Goal: Transaction & Acquisition: Purchase product/service

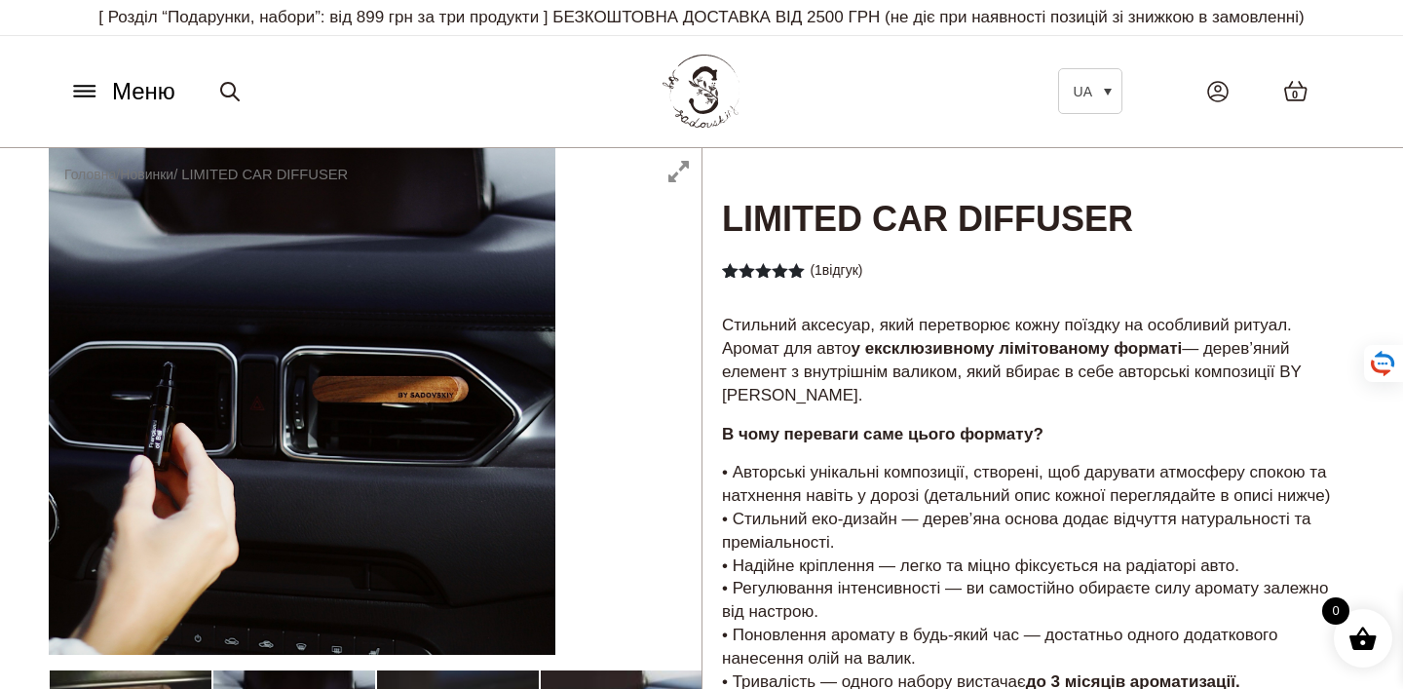
click at [104, 110] on button "Меню" at bounding box center [122, 91] width 118 height 37
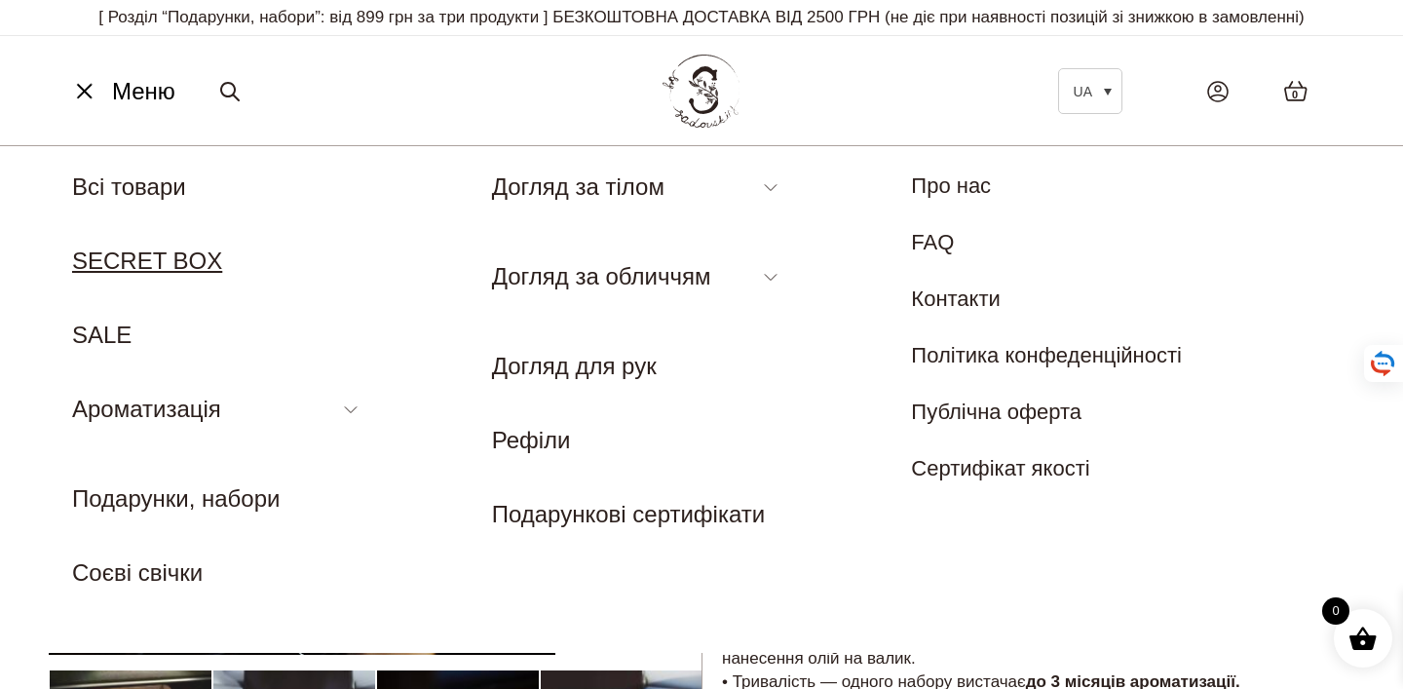
click at [141, 274] on link "SECRET BOX" at bounding box center [147, 260] width 150 height 26
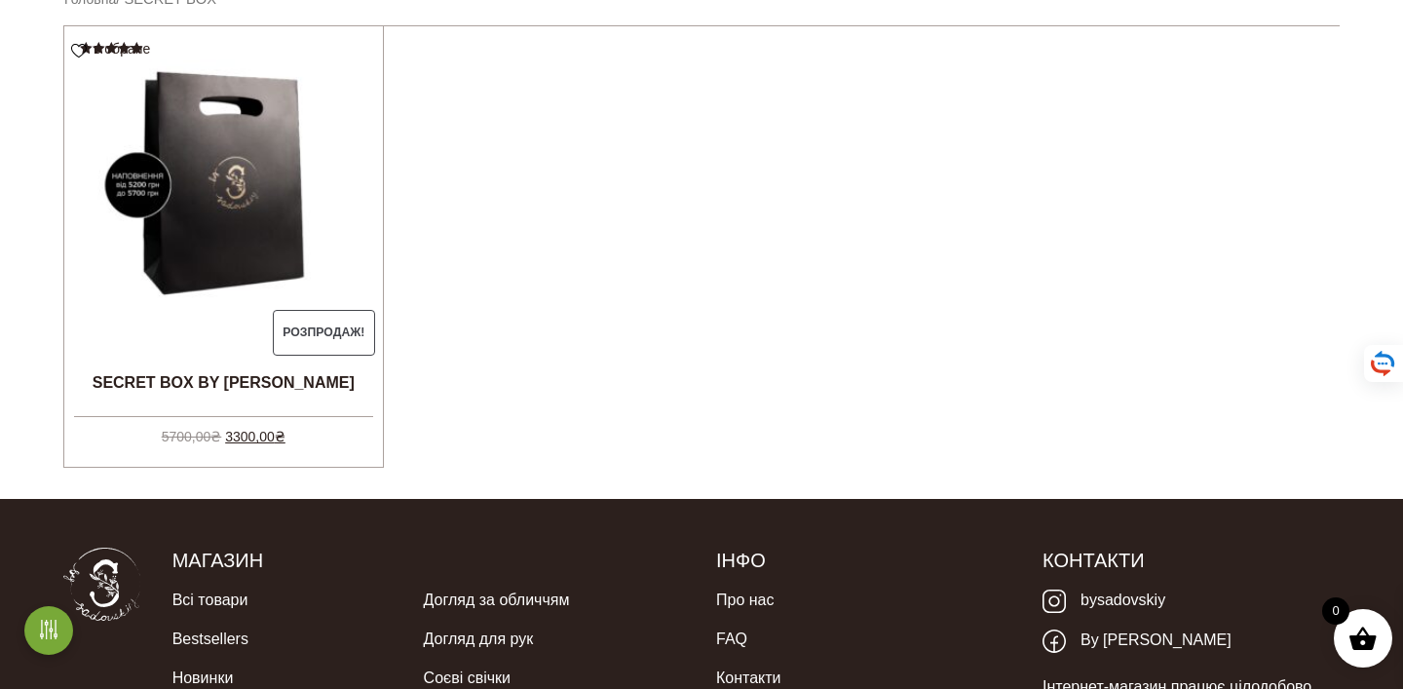
scroll to position [635, 0]
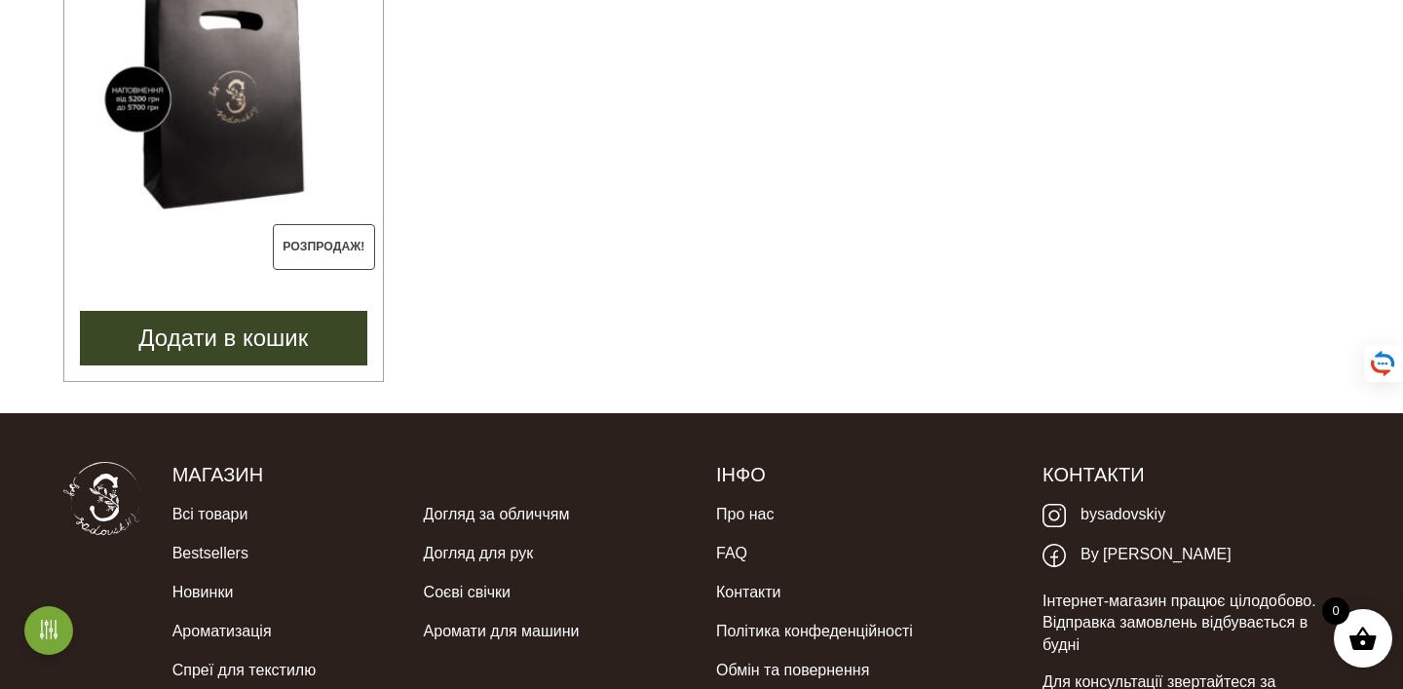
click at [317, 196] on img at bounding box center [223, 100] width 319 height 319
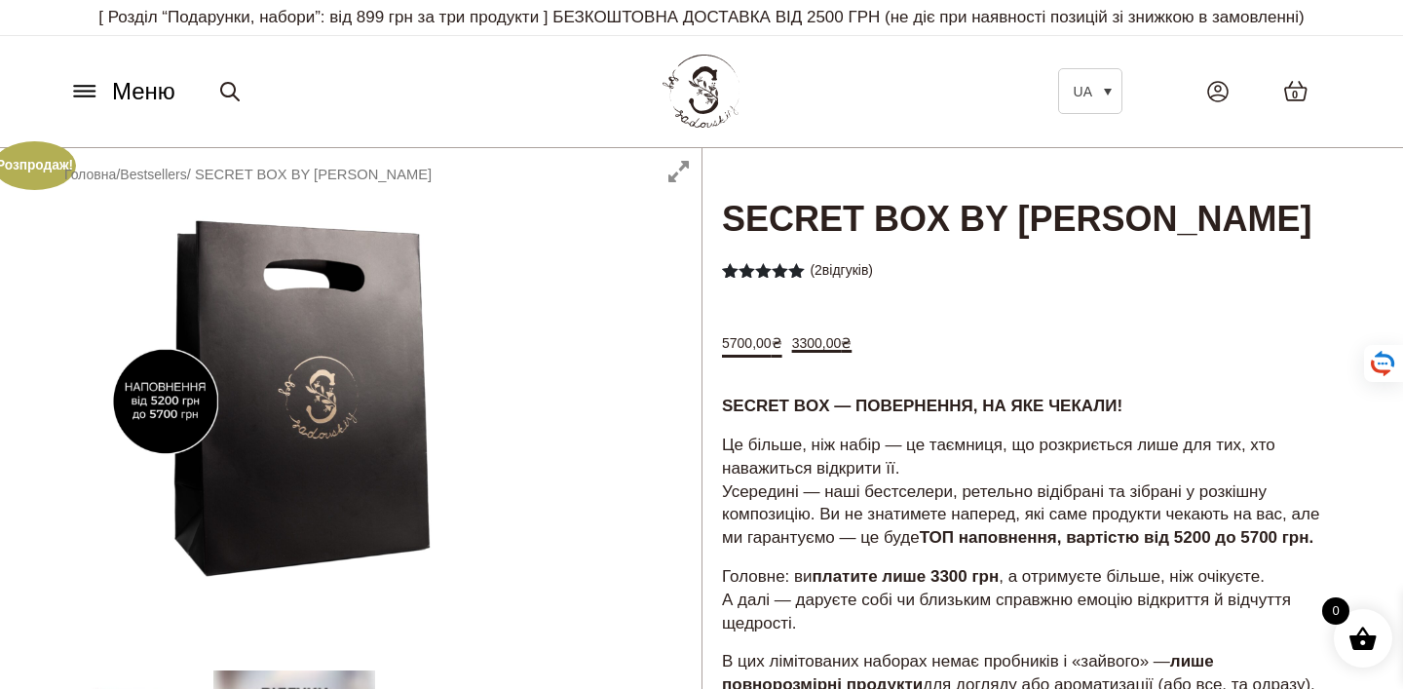
click at [100, 110] on button "Меню" at bounding box center [122, 91] width 118 height 37
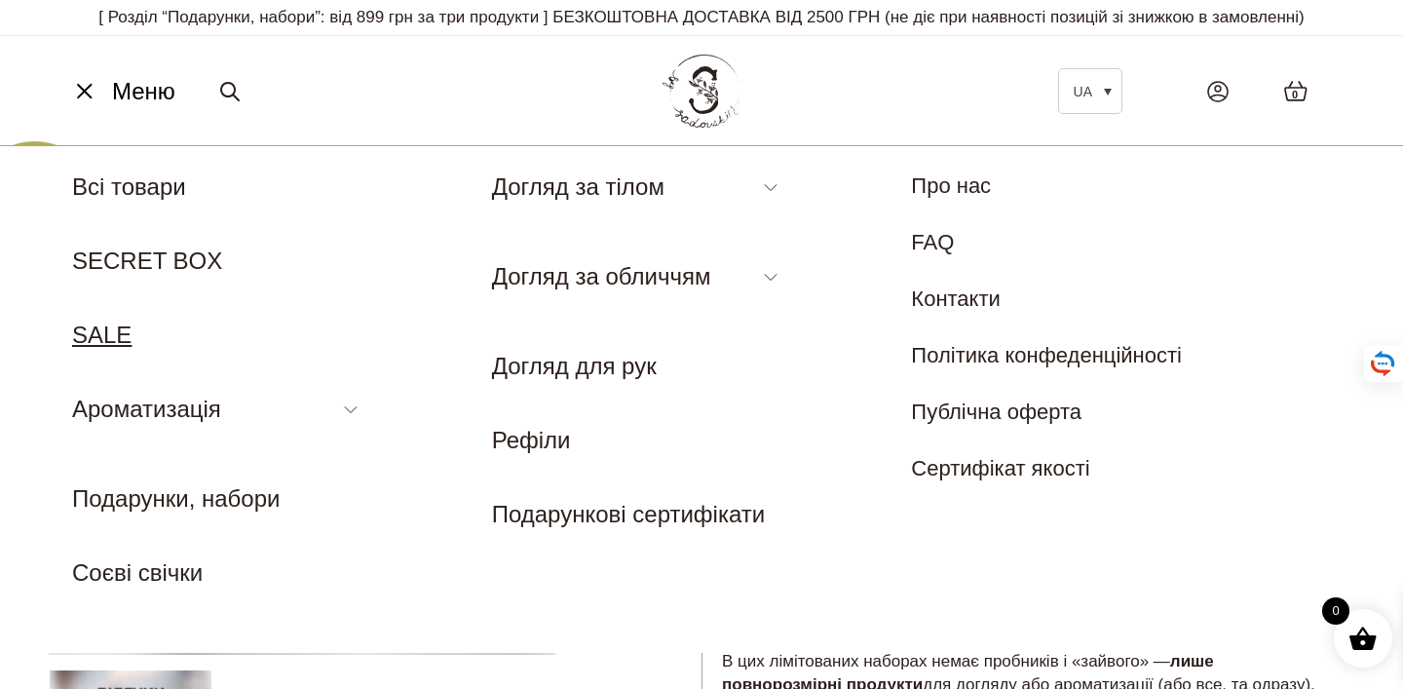
click at [97, 348] on link "SALE" at bounding box center [101, 334] width 59 height 26
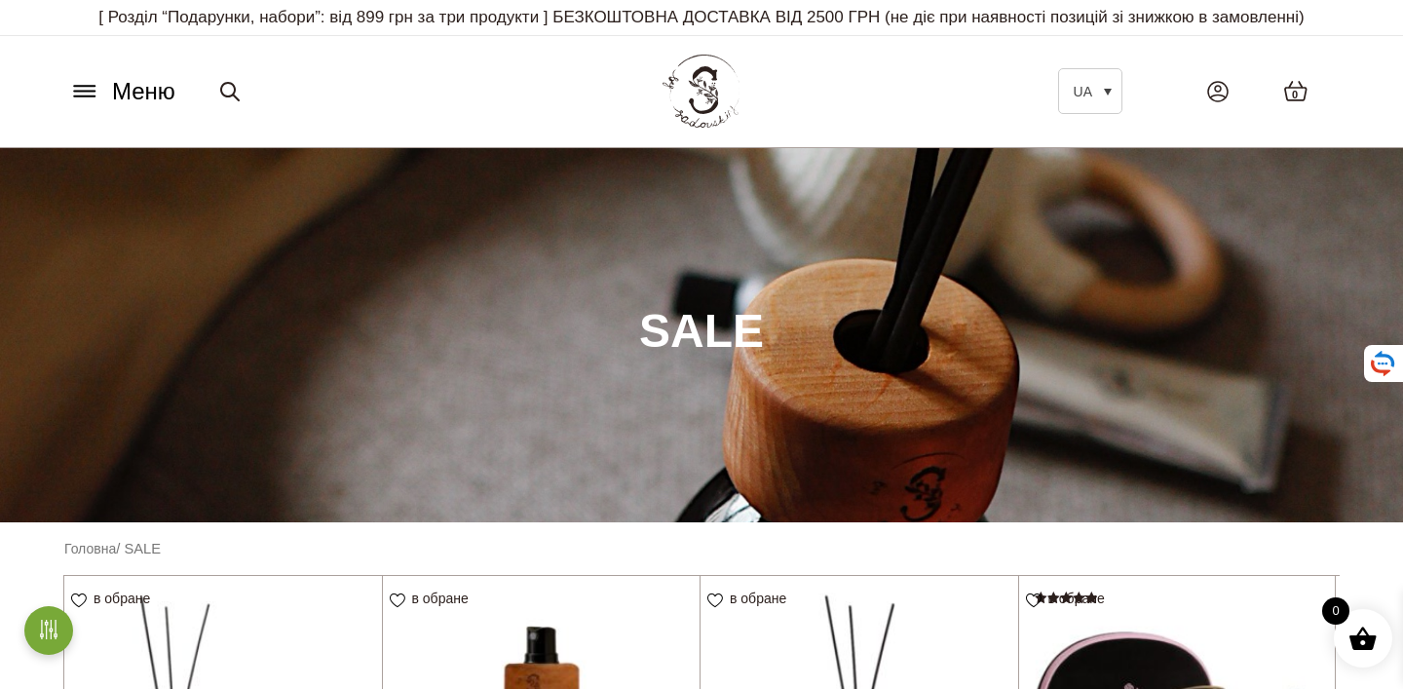
click at [97, 101] on icon at bounding box center [84, 91] width 31 height 20
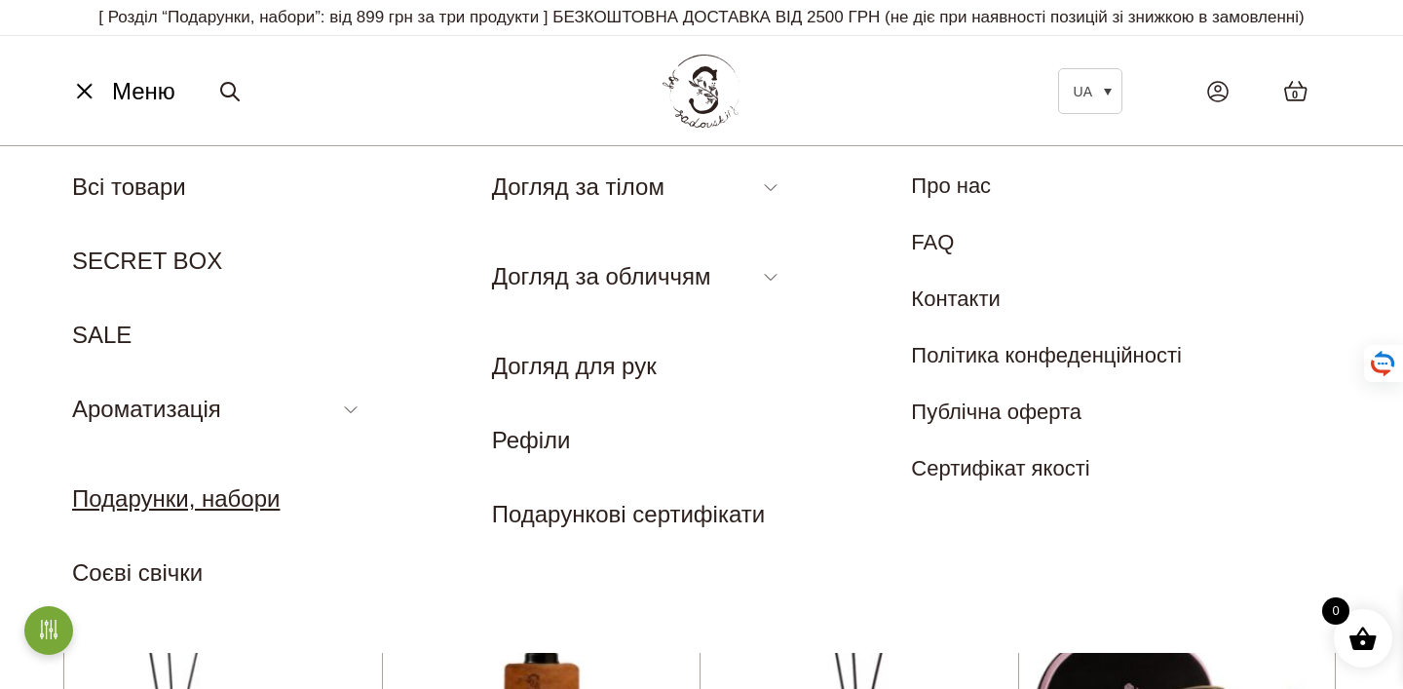
click at [145, 511] on link "Подарунки, набори" at bounding box center [176, 498] width 208 height 26
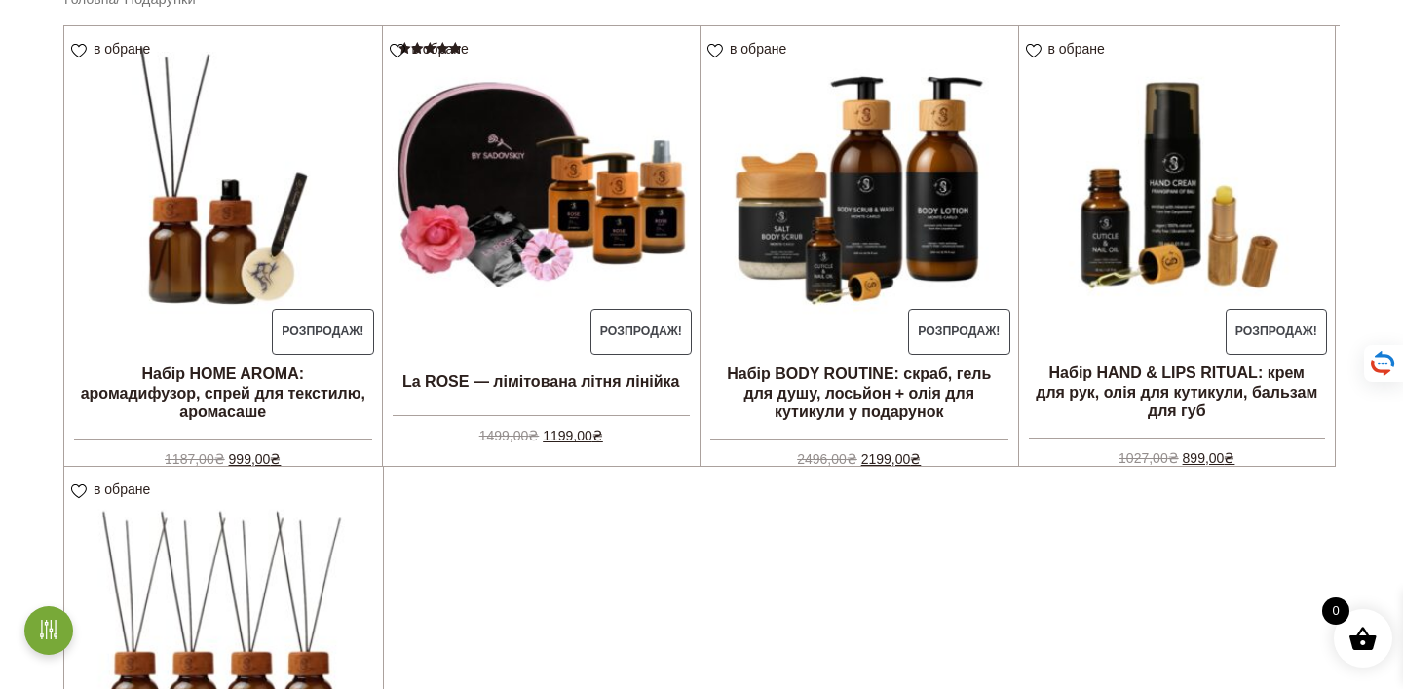
scroll to position [719, 0]
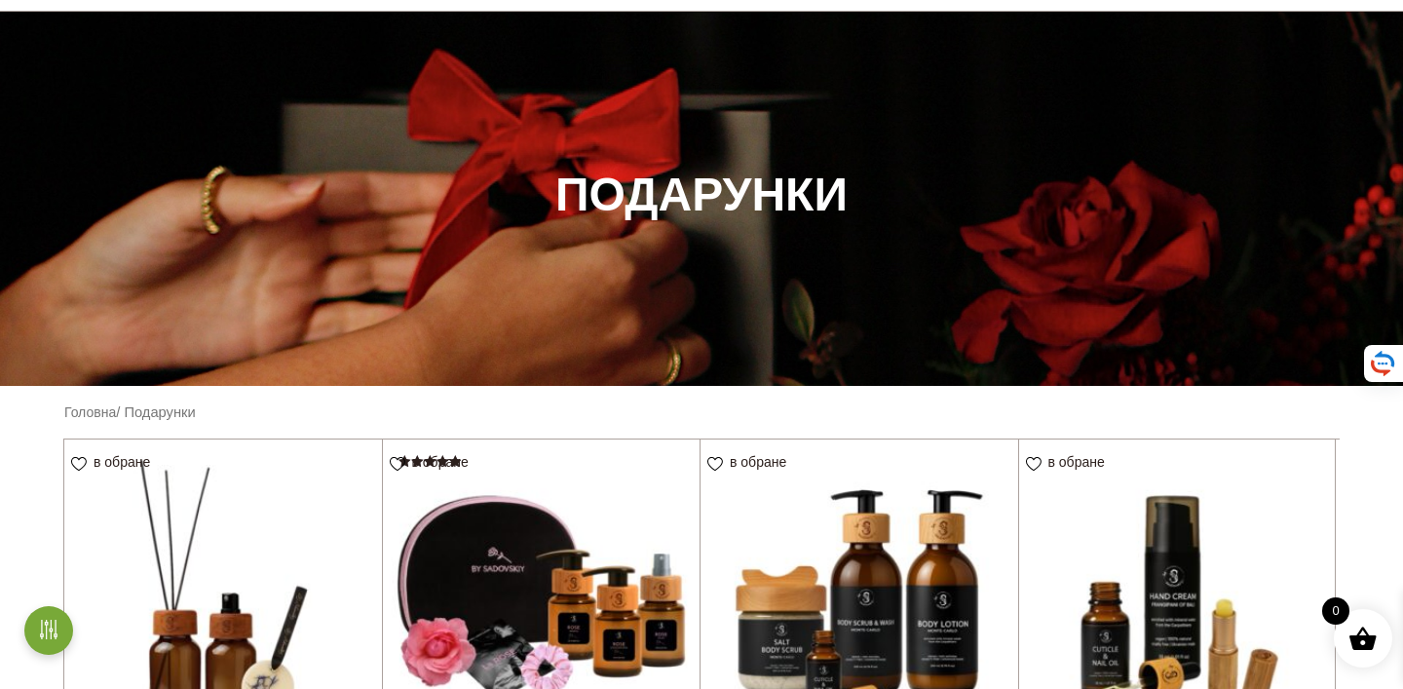
scroll to position [101, 0]
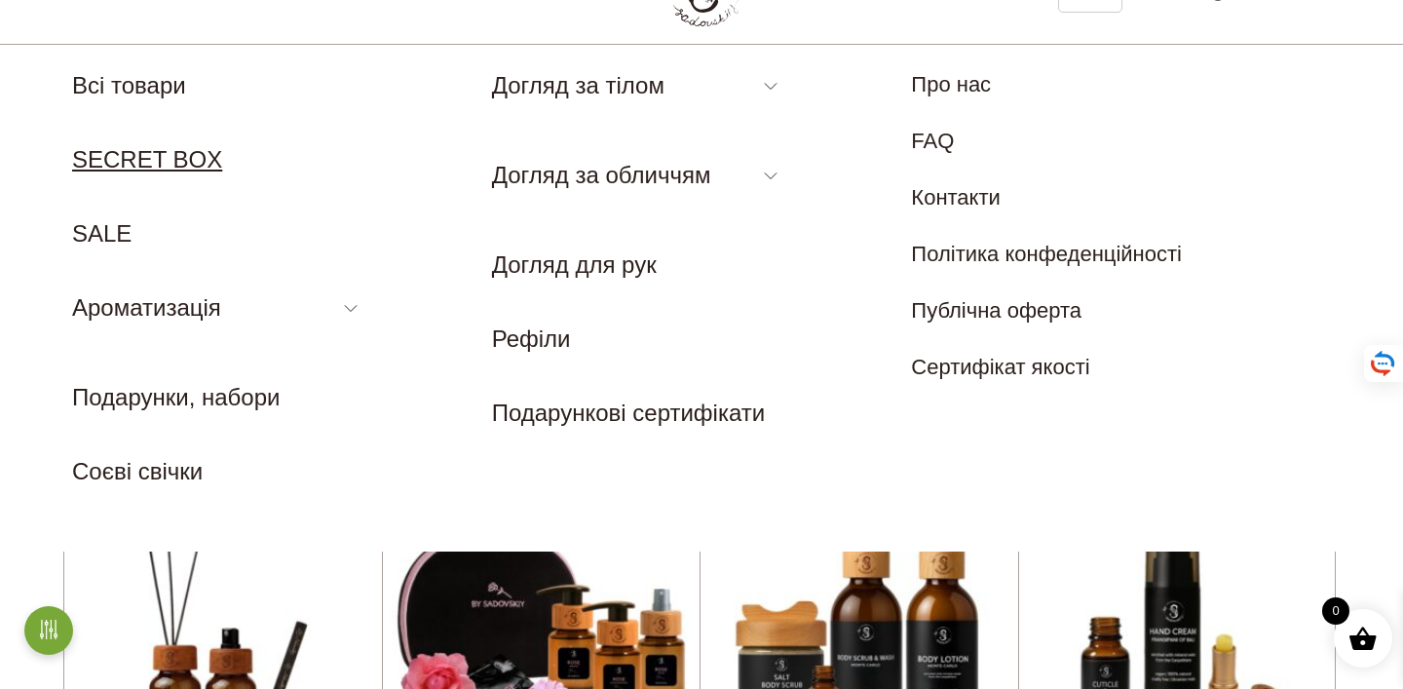
click at [142, 172] on link "SECRET BOX" at bounding box center [147, 159] width 150 height 26
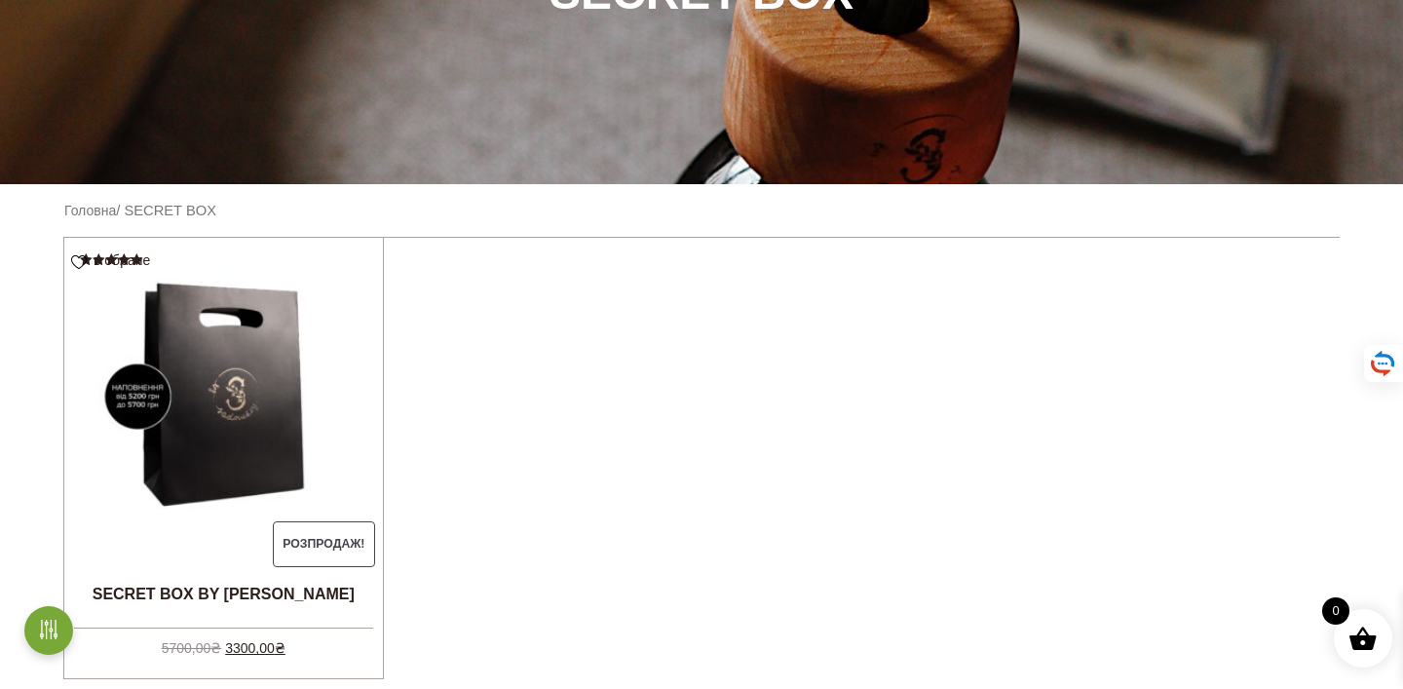
scroll to position [369, 0]
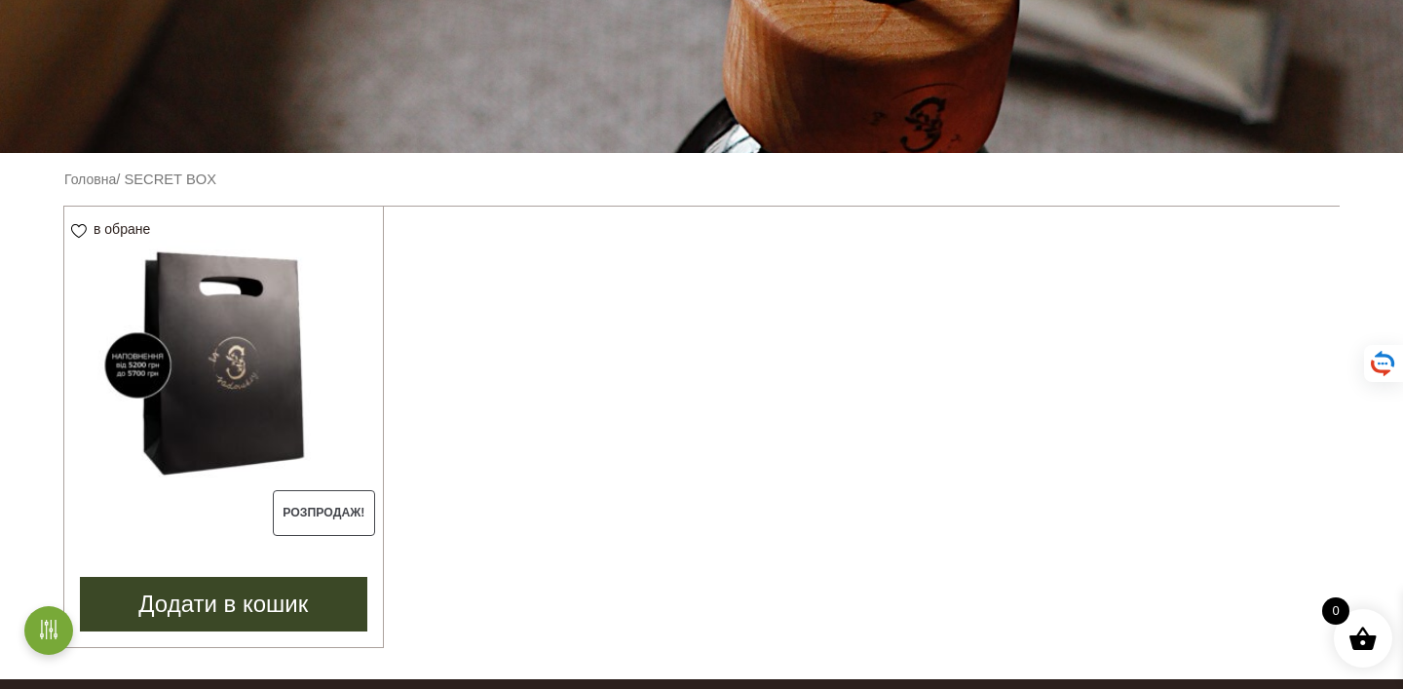
click at [296, 399] on img at bounding box center [223, 366] width 319 height 319
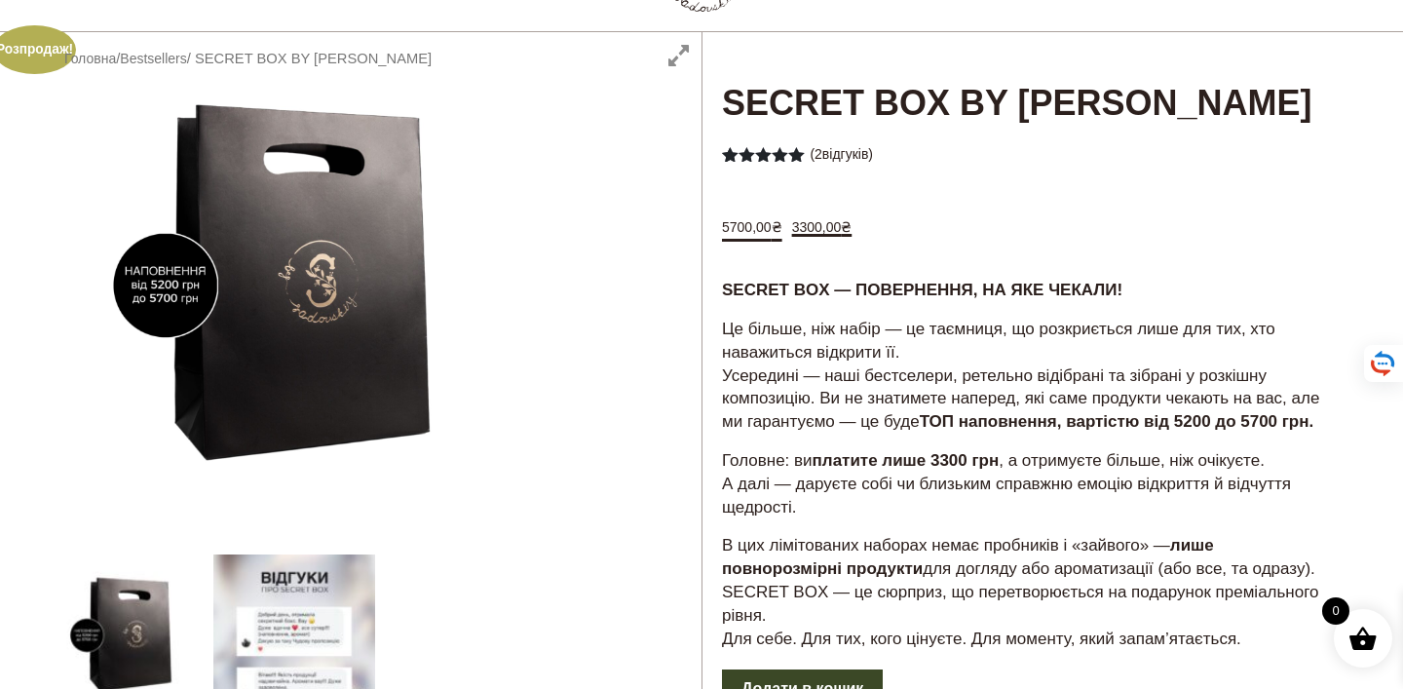
scroll to position [114, 0]
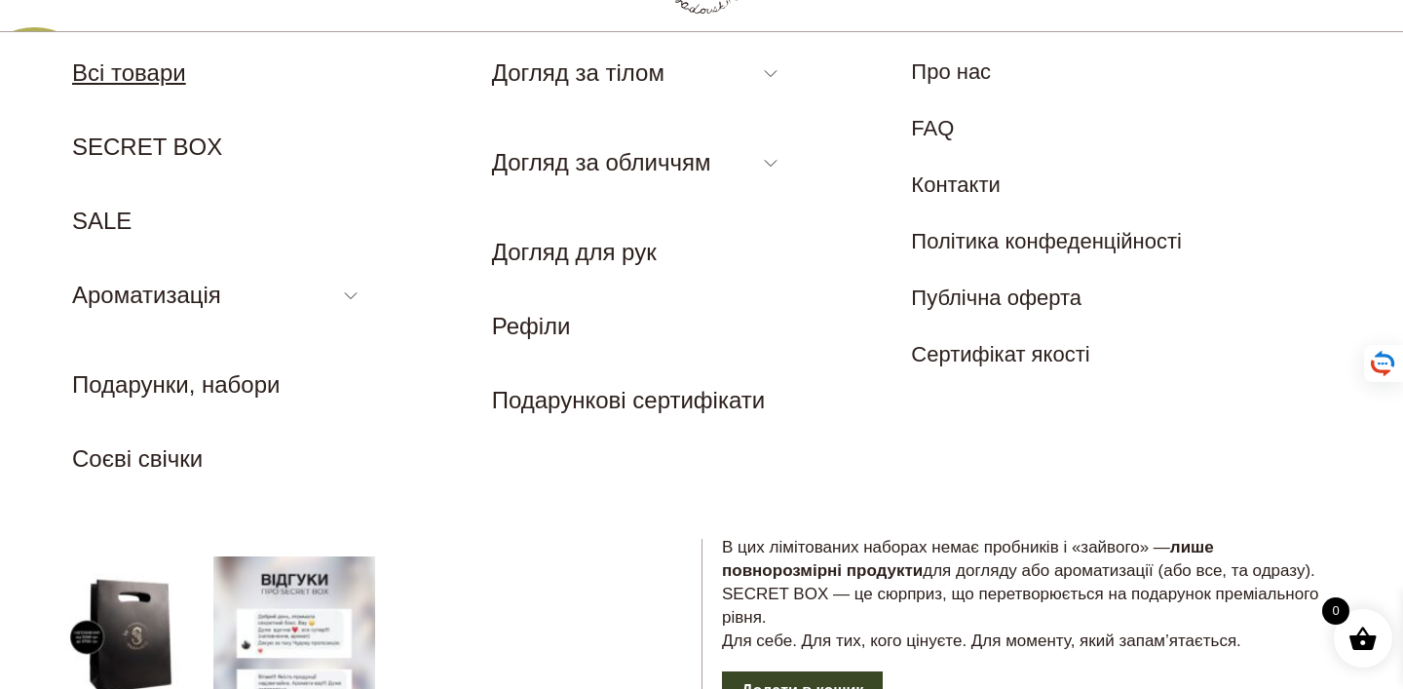
click at [124, 86] on link "Всі товари" at bounding box center [129, 72] width 114 height 26
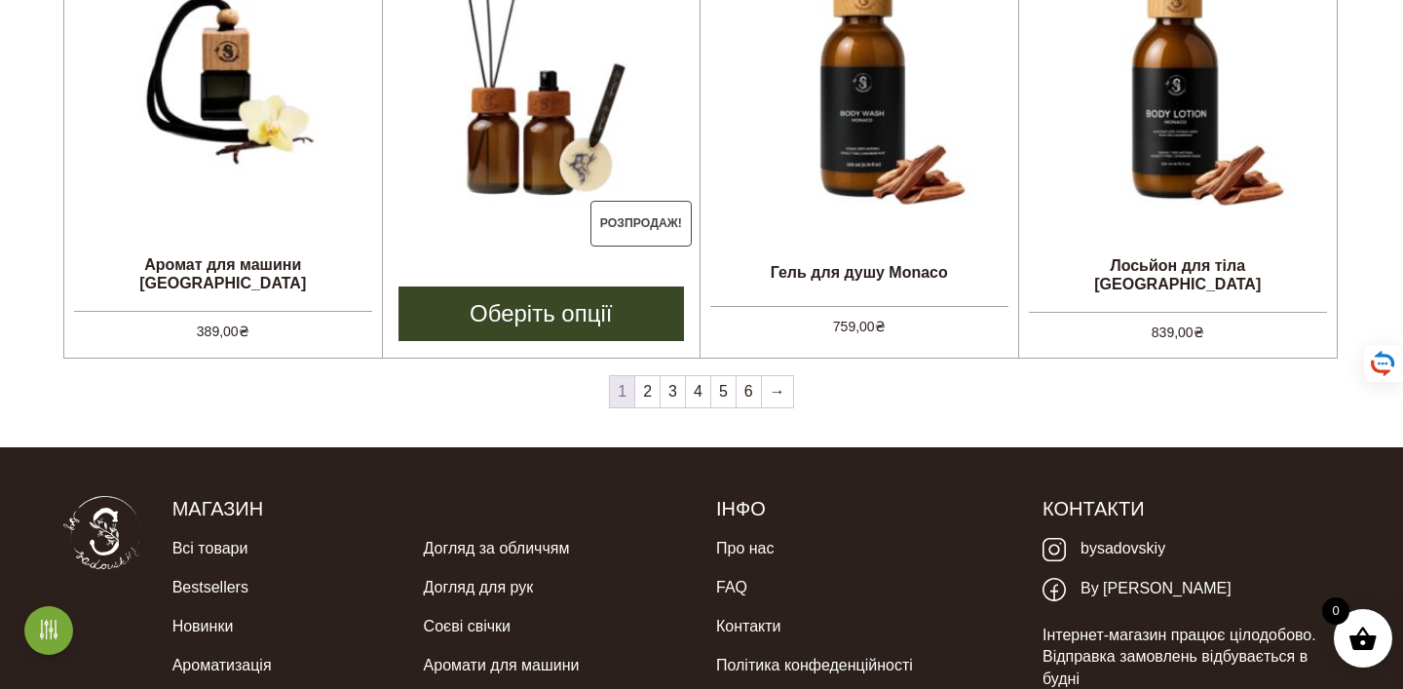
scroll to position [1750, 0]
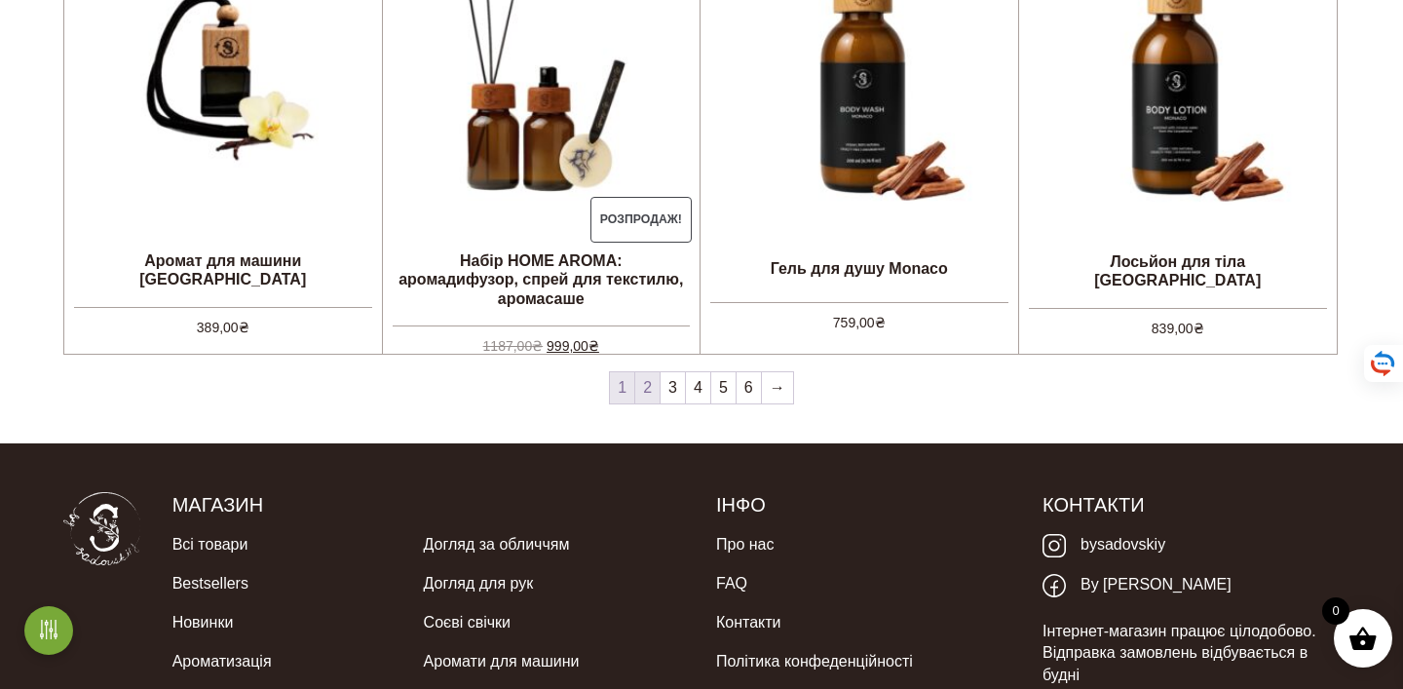
click at [650, 403] on link "2" at bounding box center [647, 387] width 24 height 31
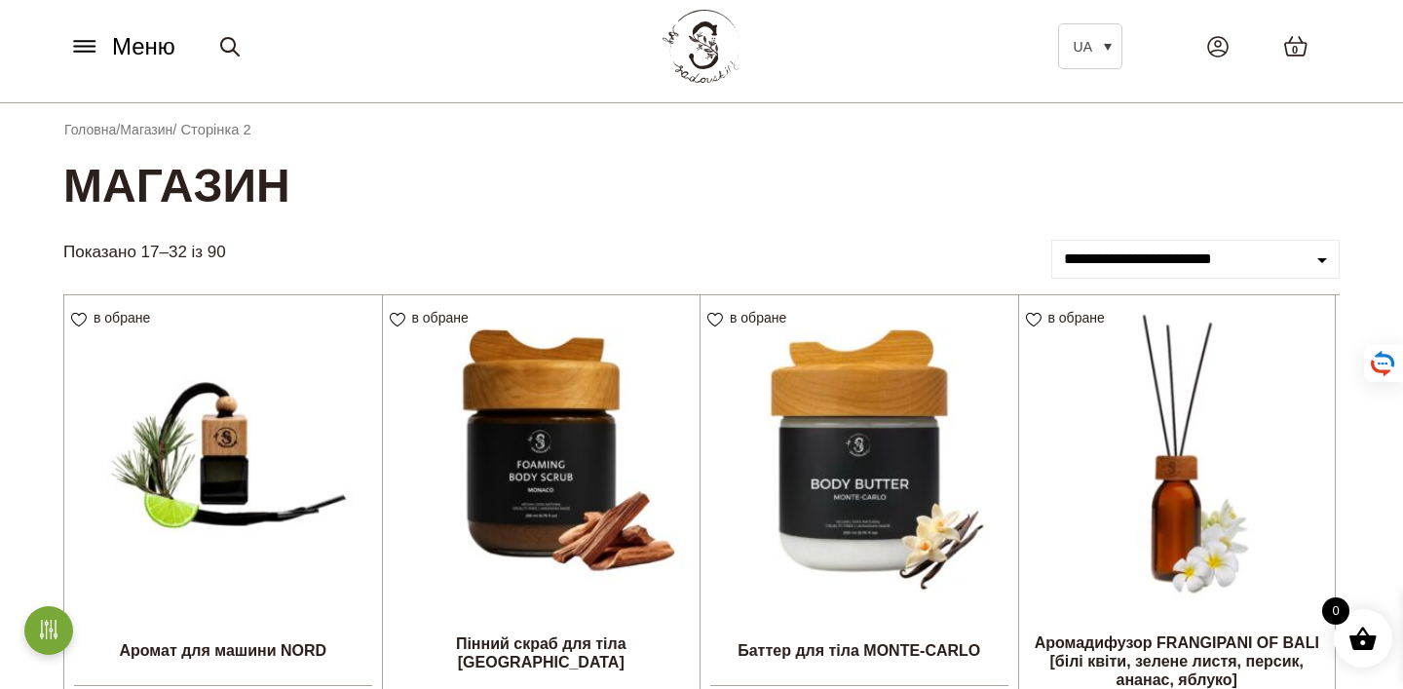
scroll to position [47, 0]
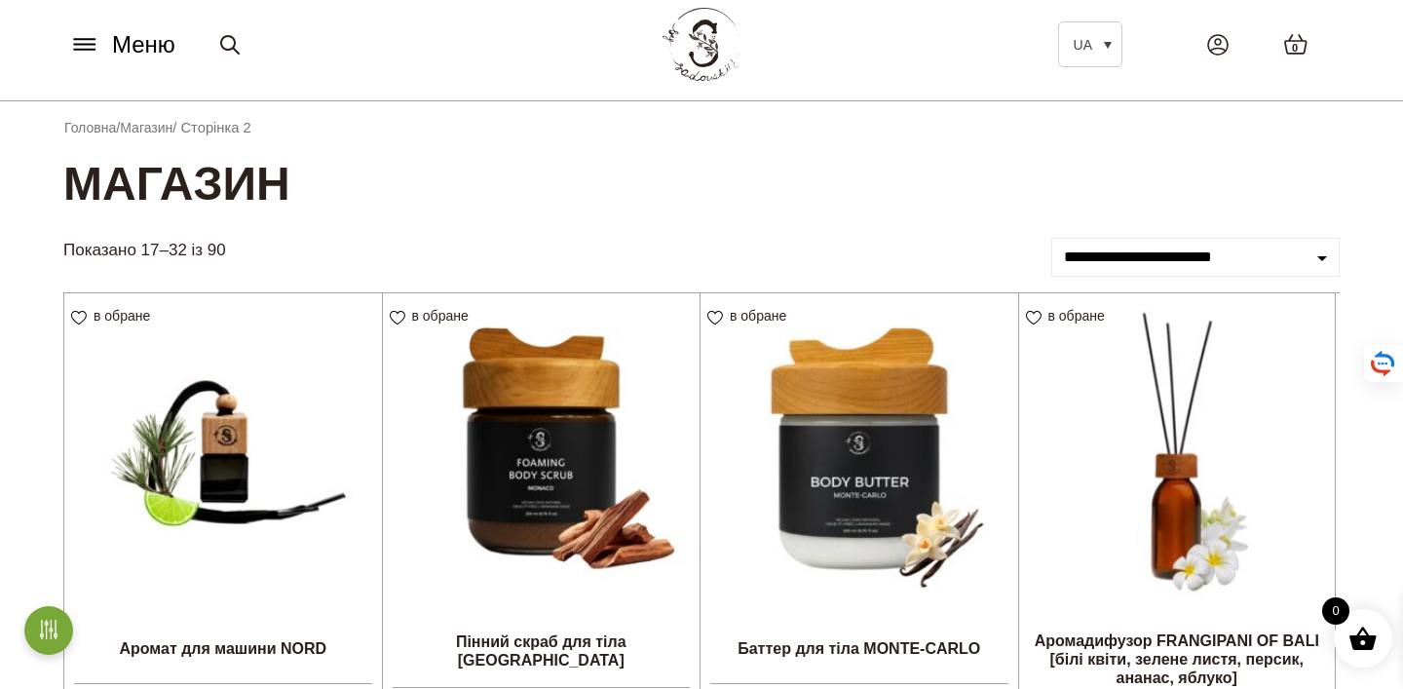
click at [90, 89] on div "Меню UA Всі товари SECRET BOX SALE Ароматизація Аромадифузор Спрей для текстилю…" at bounding box center [701, 44] width 1305 height 89
click at [92, 63] on button "Меню" at bounding box center [122, 44] width 118 height 37
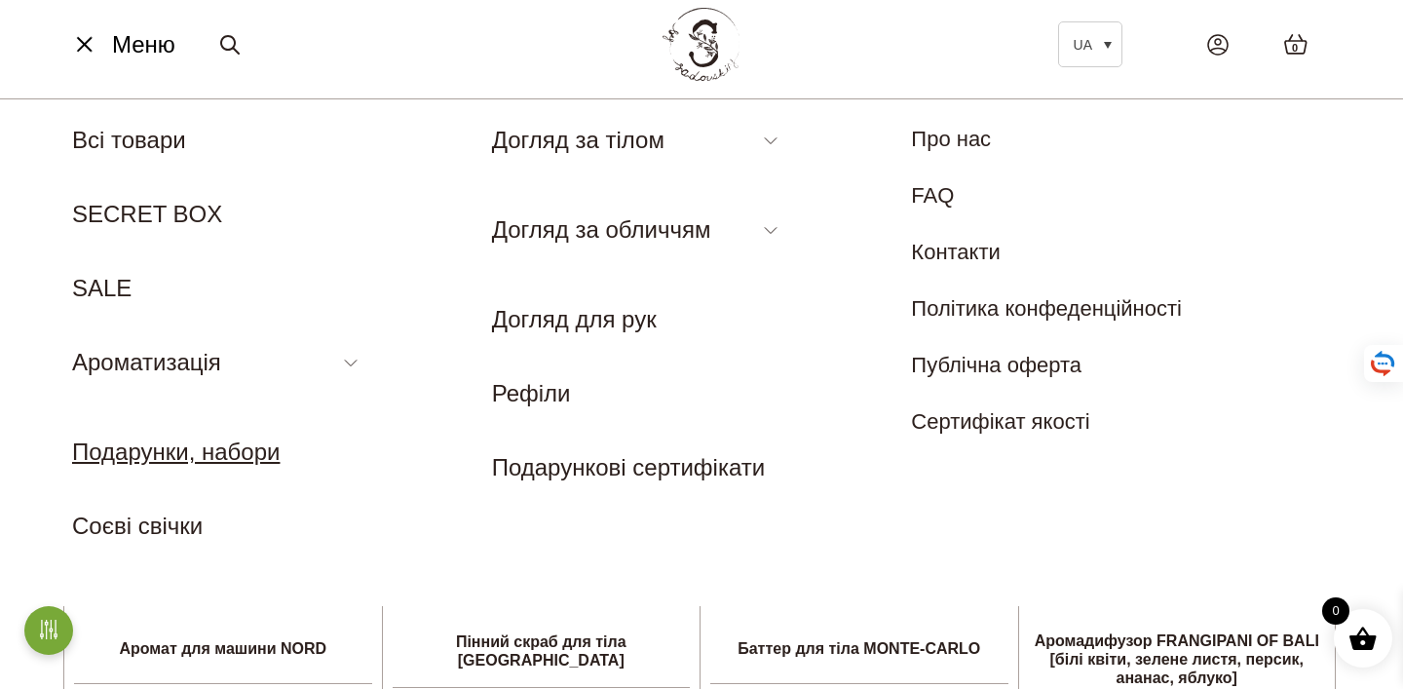
click at [216, 465] on link "Подарунки, набори" at bounding box center [176, 451] width 208 height 26
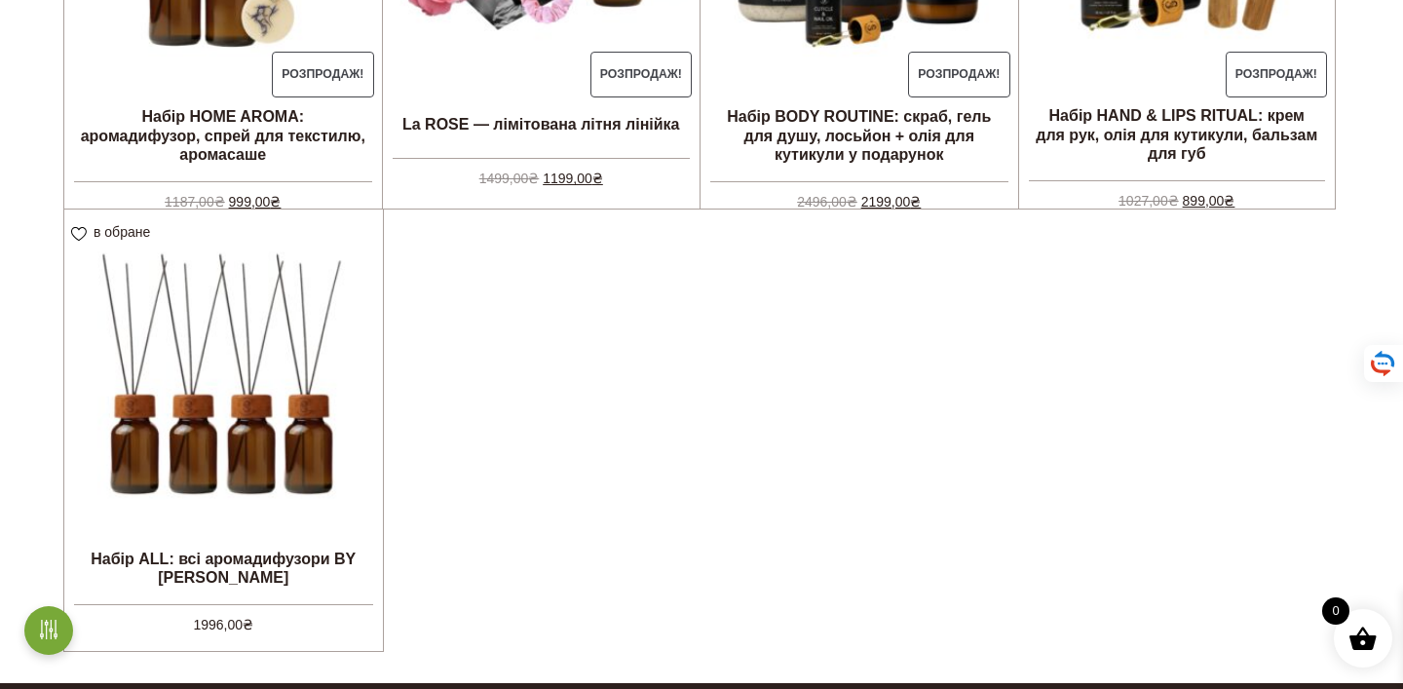
scroll to position [810, 0]
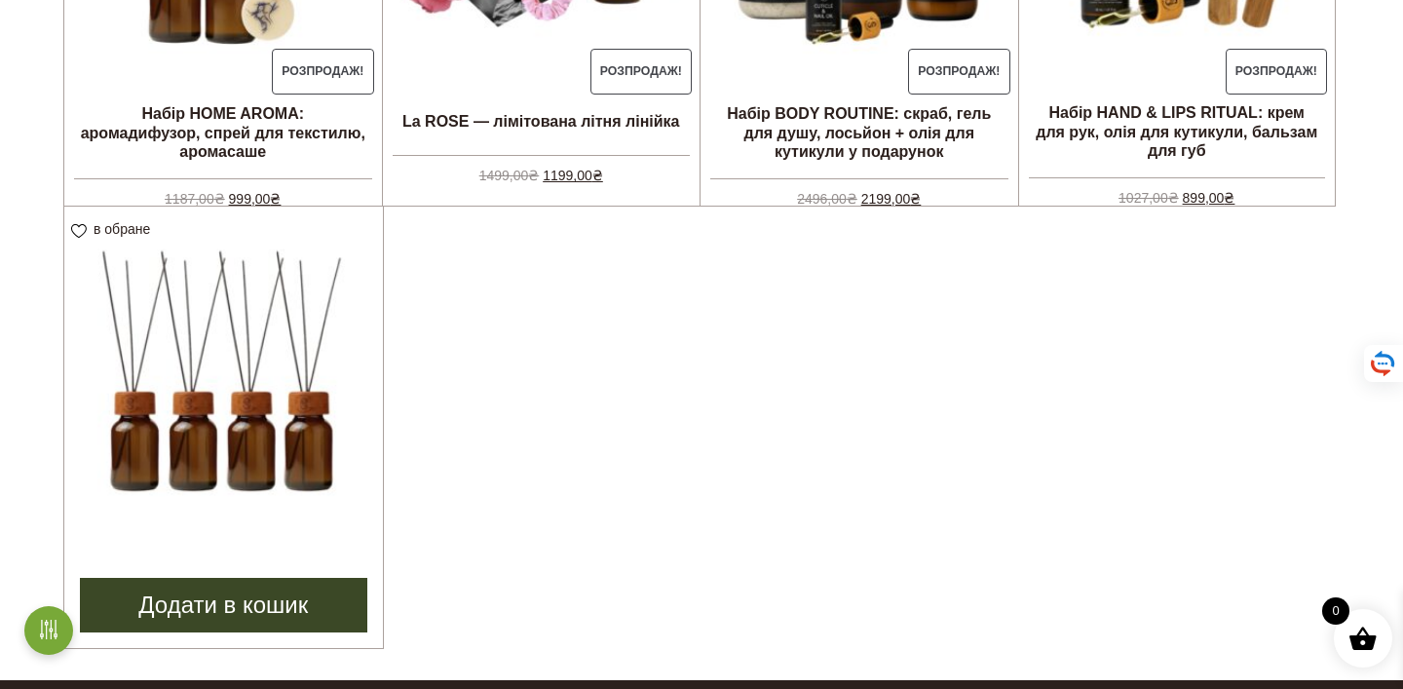
click at [256, 415] on img at bounding box center [223, 366] width 319 height 319
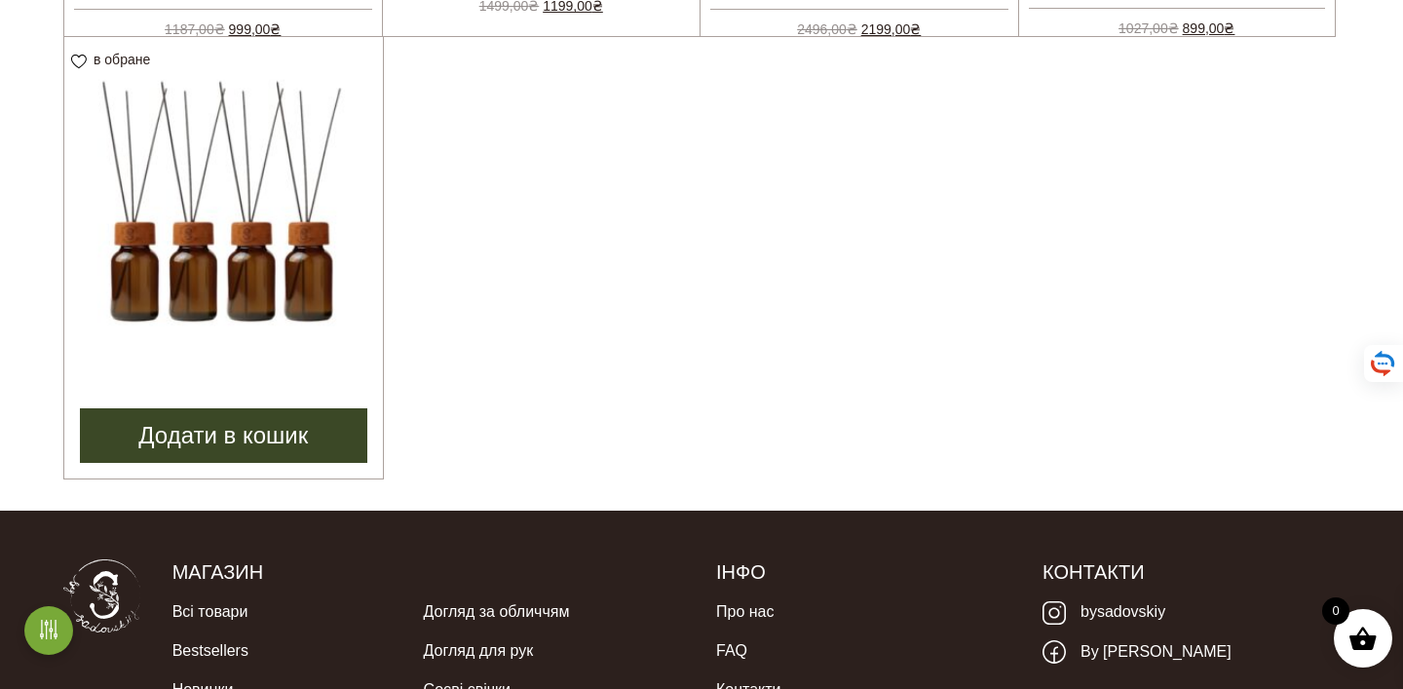
scroll to position [867, 0]
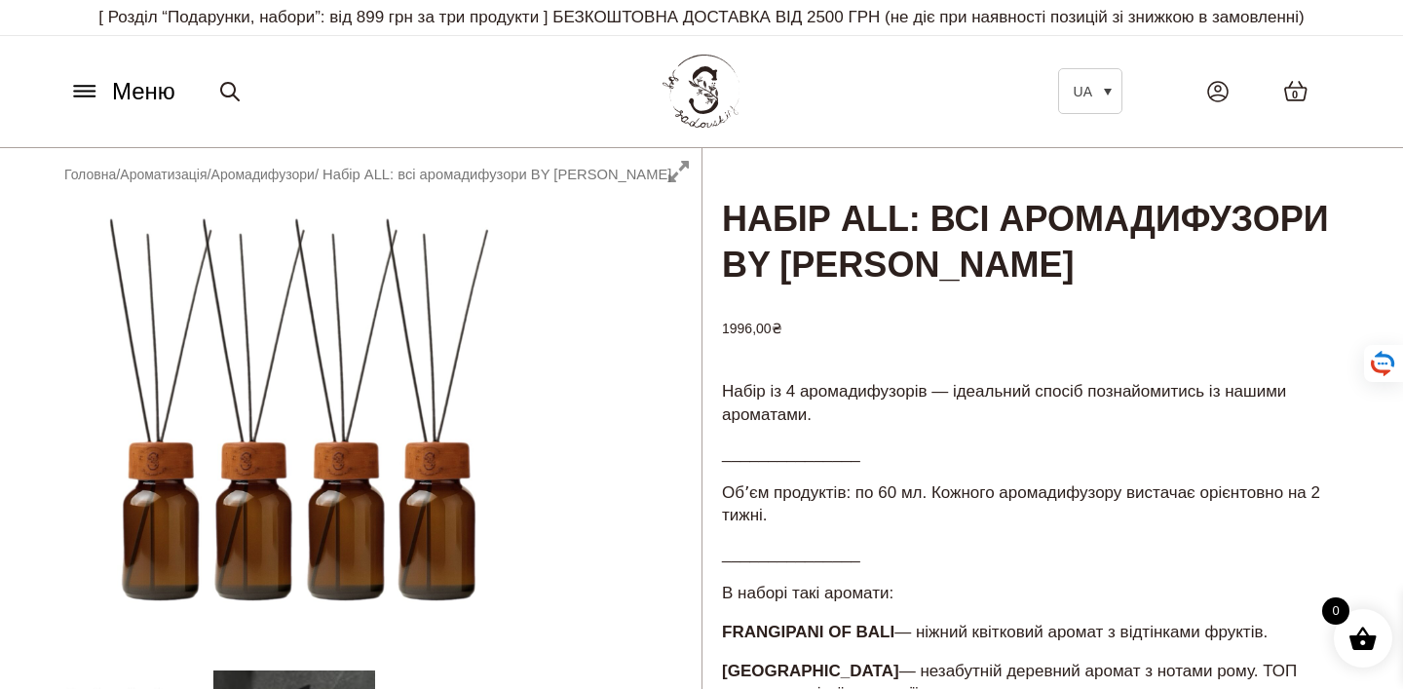
click at [153, 109] on span "Меню" at bounding box center [143, 91] width 63 height 35
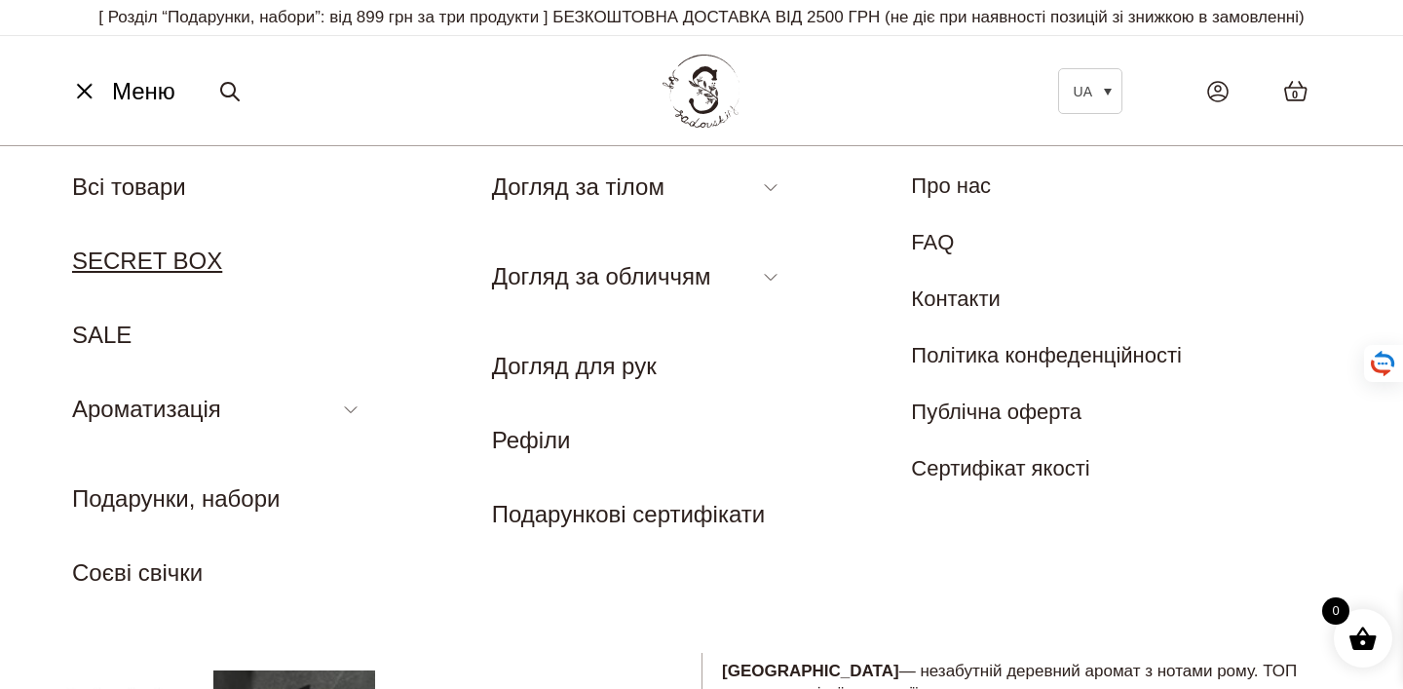
click at [164, 274] on link "SECRET BOX" at bounding box center [147, 260] width 150 height 26
